Goal: Task Accomplishment & Management: Complete application form

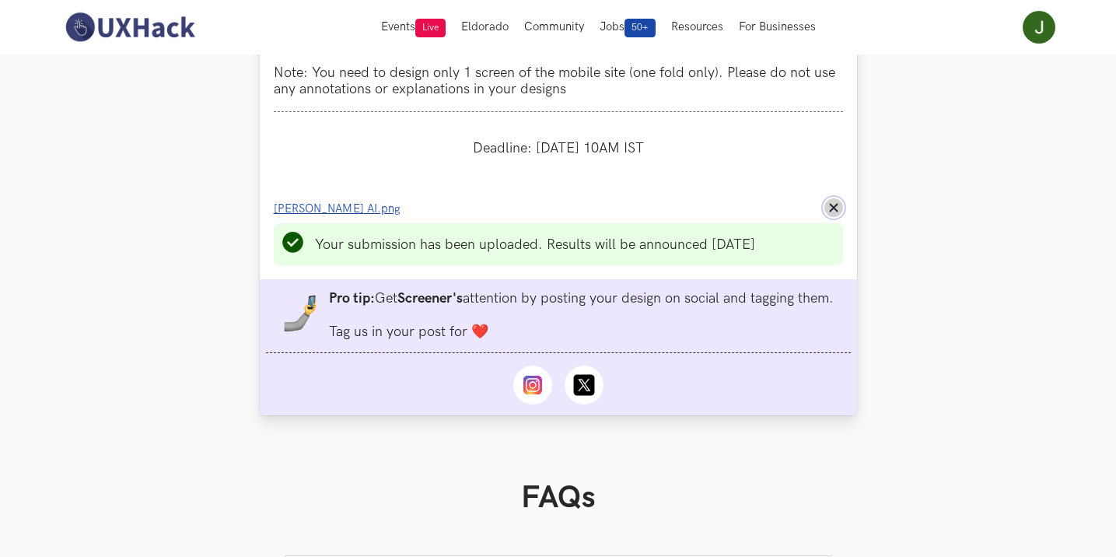
click at [837, 212] on icon "Remove File" at bounding box center [833, 207] width 9 height 9
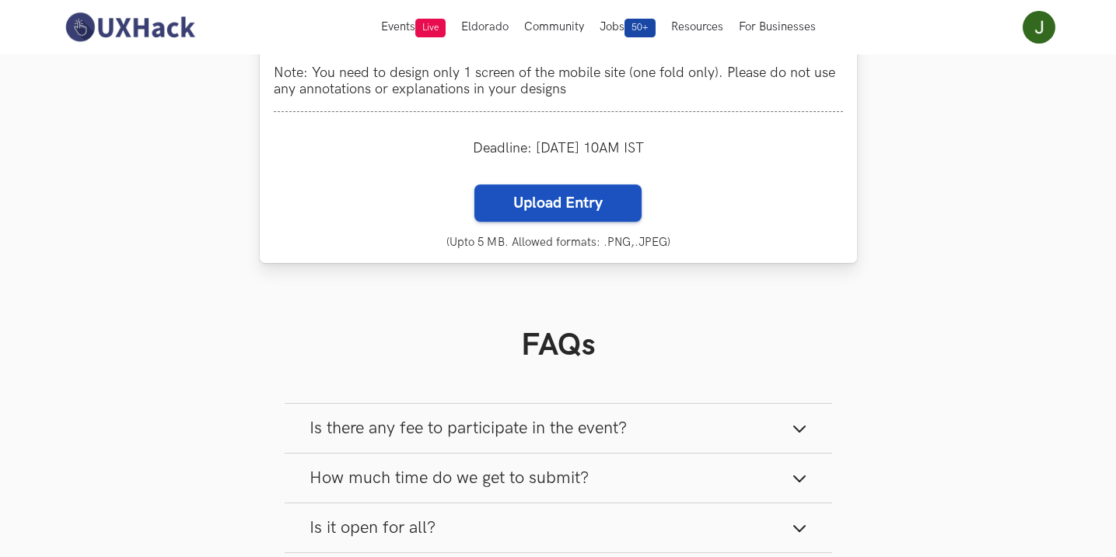
click at [516, 221] on label "Upload Entry" at bounding box center [557, 202] width 167 height 37
click at [474, 184] on input "Upload Entry" at bounding box center [474, 184] width 1 height 1
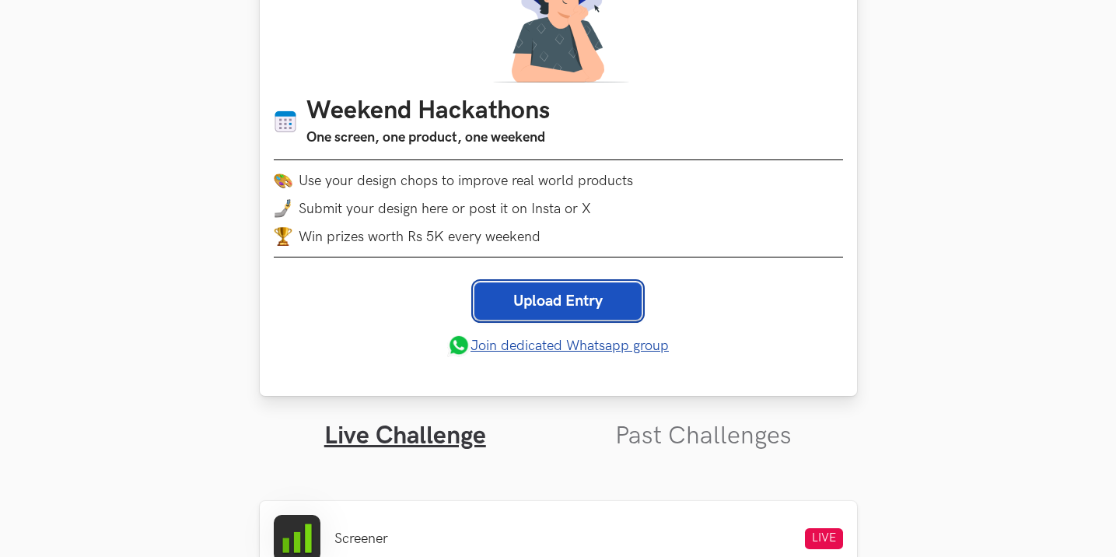
click at [496, 296] on link "Upload Entry" at bounding box center [557, 300] width 167 height 37
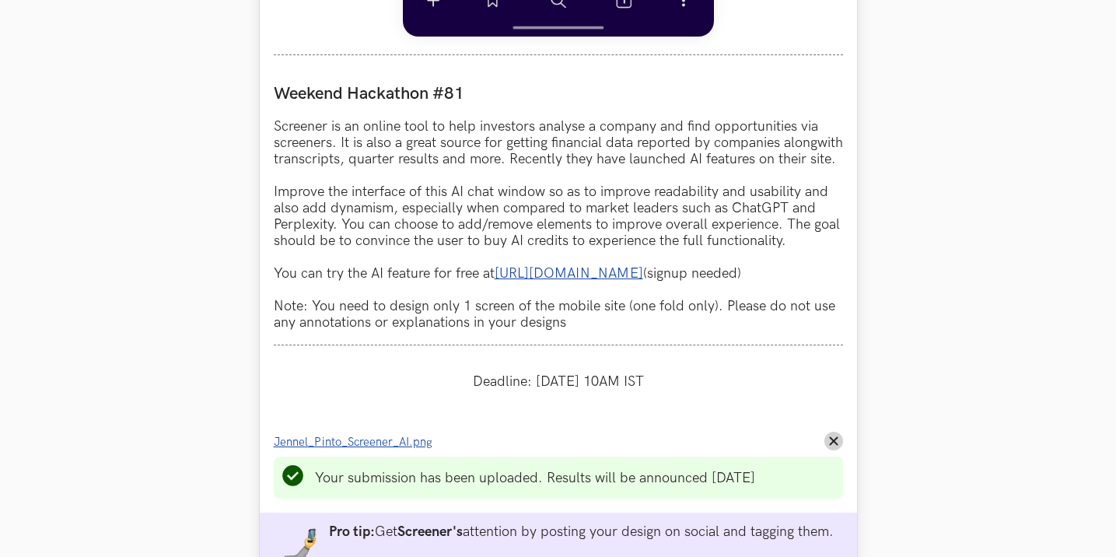
scroll to position [1776, 0]
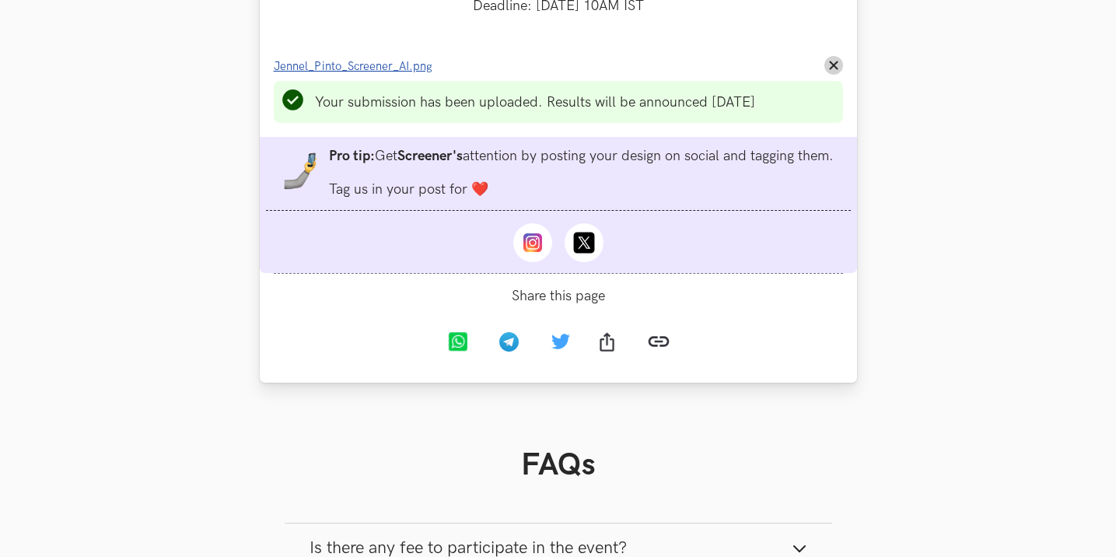
click at [374, 73] on span "Jennel_Pinto_Screener_AI.png" at bounding box center [353, 66] width 159 height 13
